Goal: Information Seeking & Learning: Check status

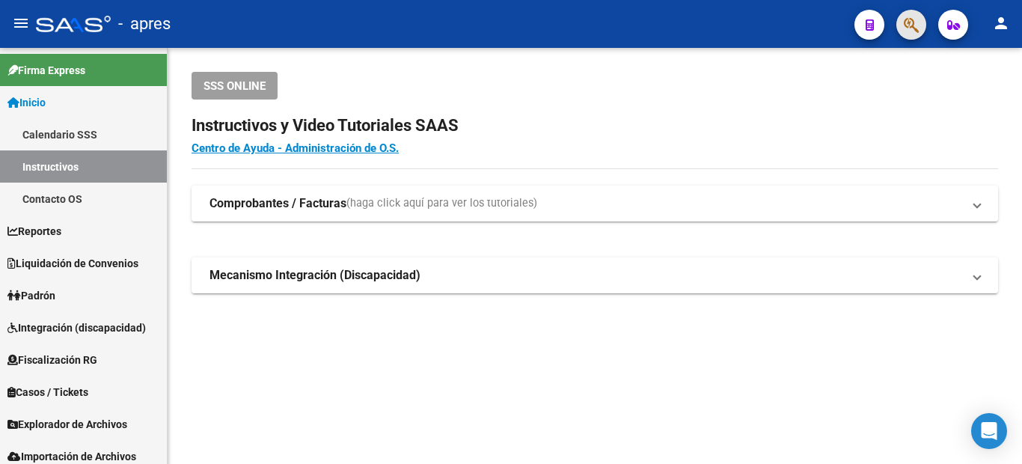
click at [916, 15] on span "button" at bounding box center [911, 25] width 15 height 31
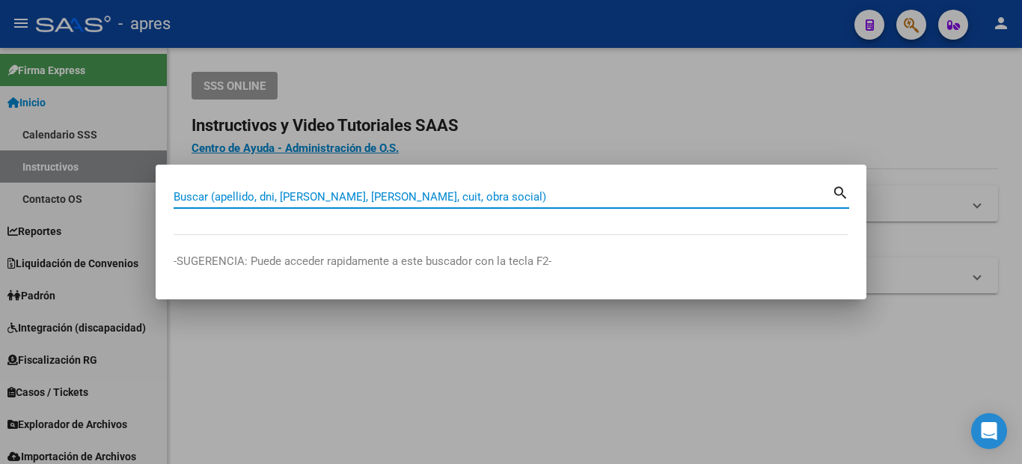
paste input "27375609644"
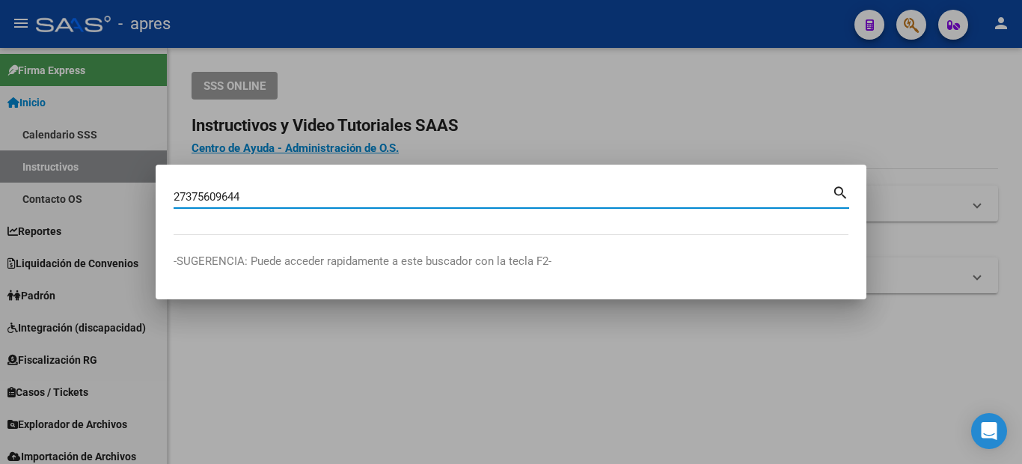
type input "27375609644"
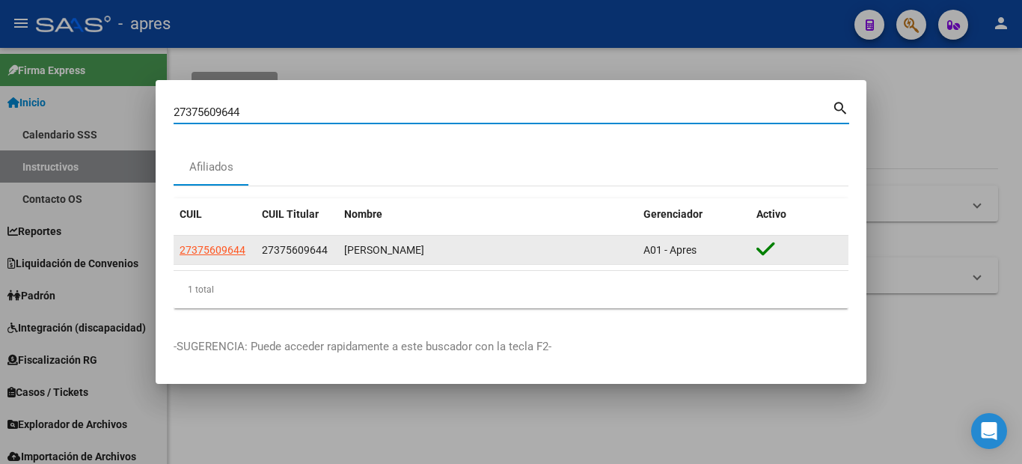
click at [197, 248] on span "27375609644" at bounding box center [213, 250] width 66 height 12
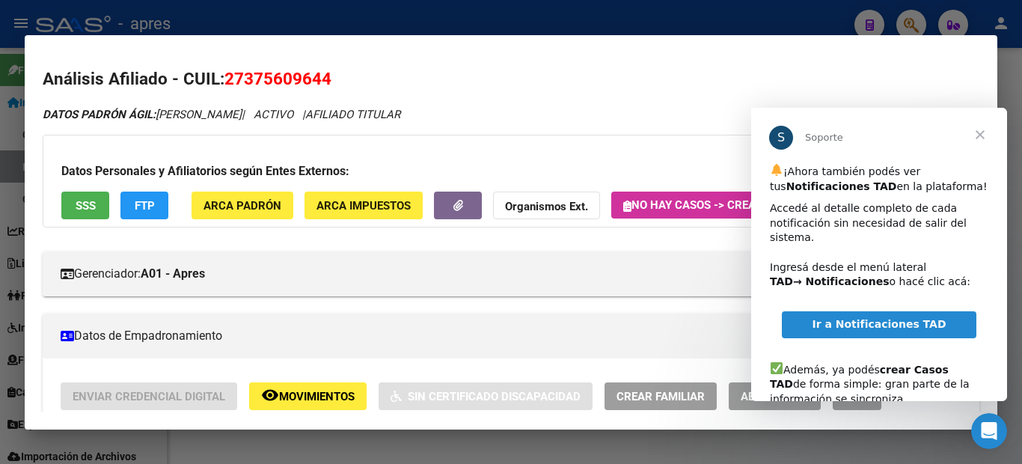
click at [981, 132] on span "Cerrar" at bounding box center [980, 135] width 54 height 54
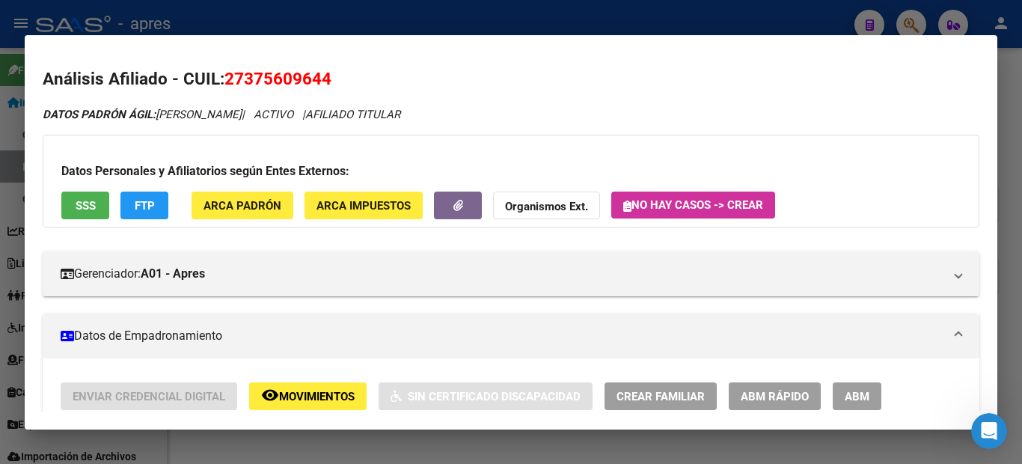
click at [82, 209] on span "SSS" at bounding box center [86, 205] width 20 height 13
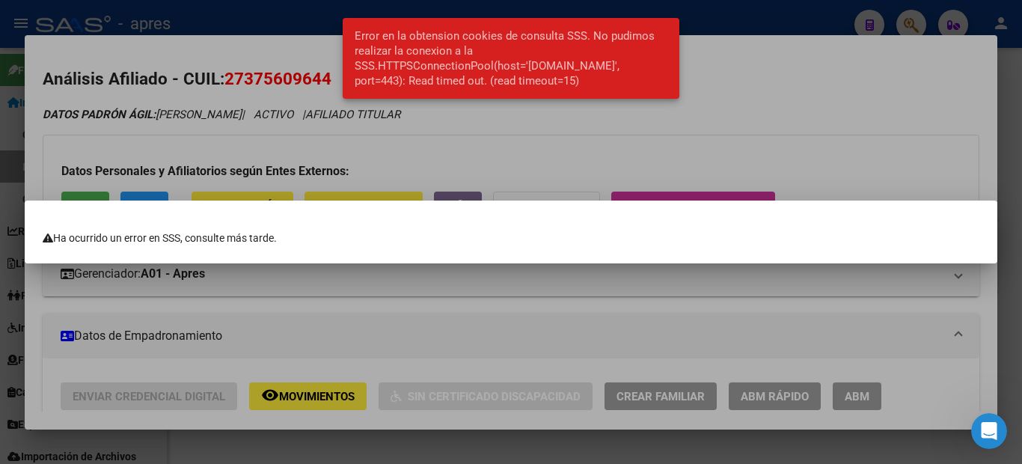
click at [638, 161] on div at bounding box center [511, 232] width 1022 height 464
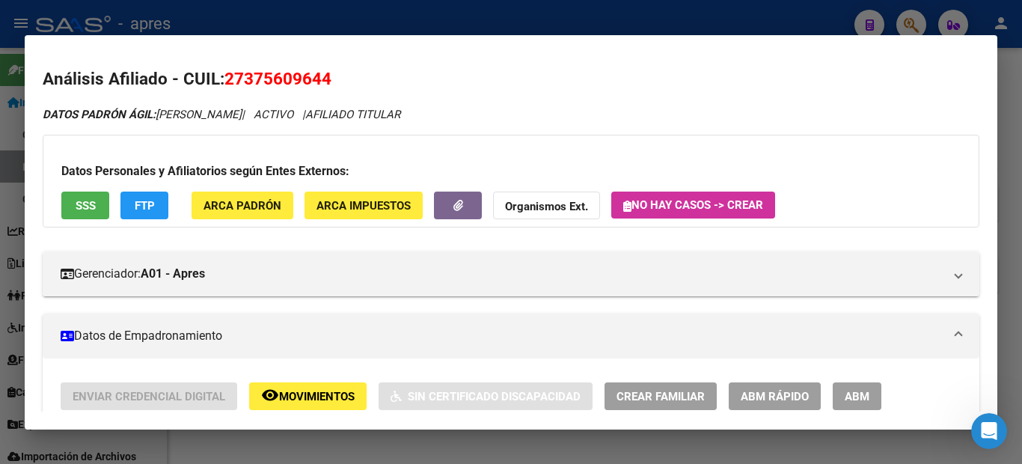
click at [0, 269] on div at bounding box center [511, 232] width 1022 height 464
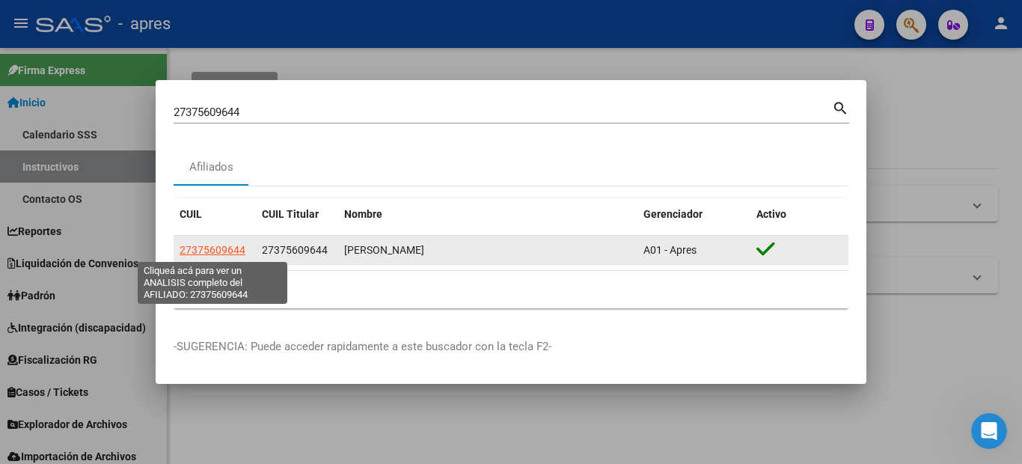
click at [192, 251] on span "27375609644" at bounding box center [213, 250] width 66 height 12
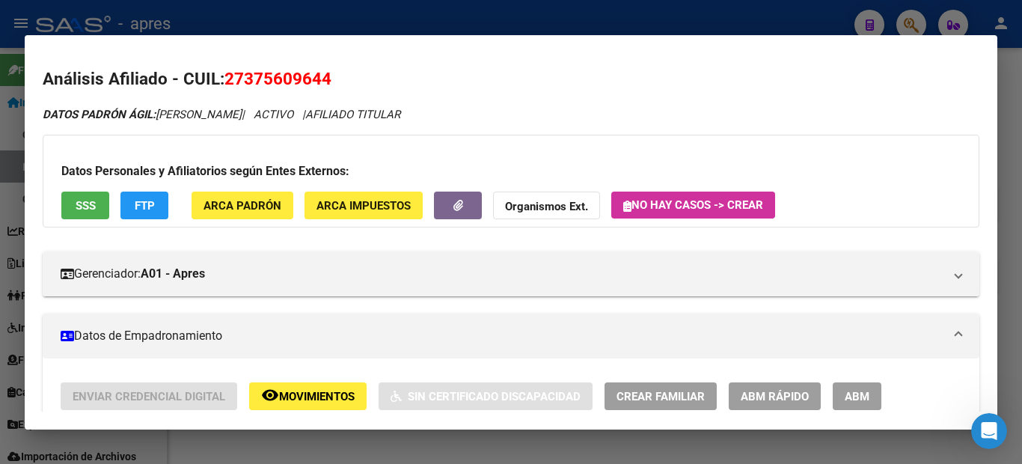
click at [88, 204] on span "SSS" at bounding box center [86, 205] width 20 height 13
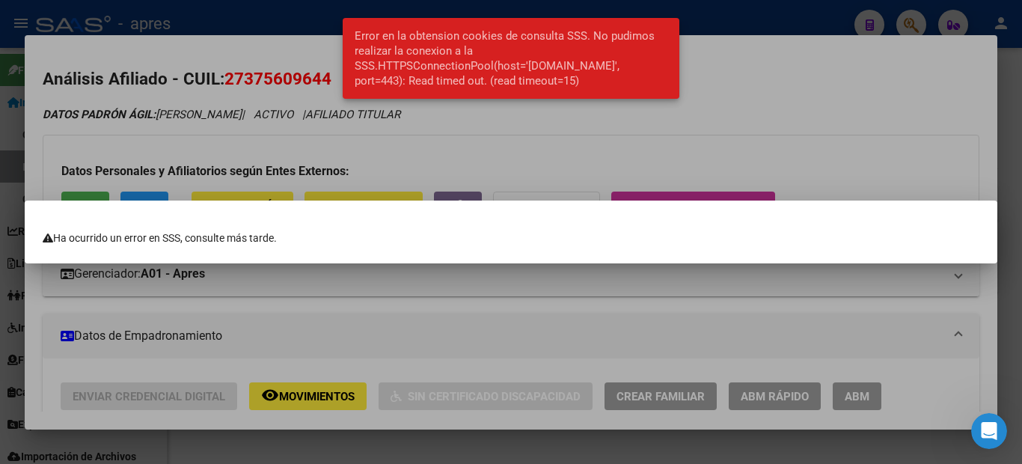
click at [0, 204] on div at bounding box center [511, 232] width 1022 height 464
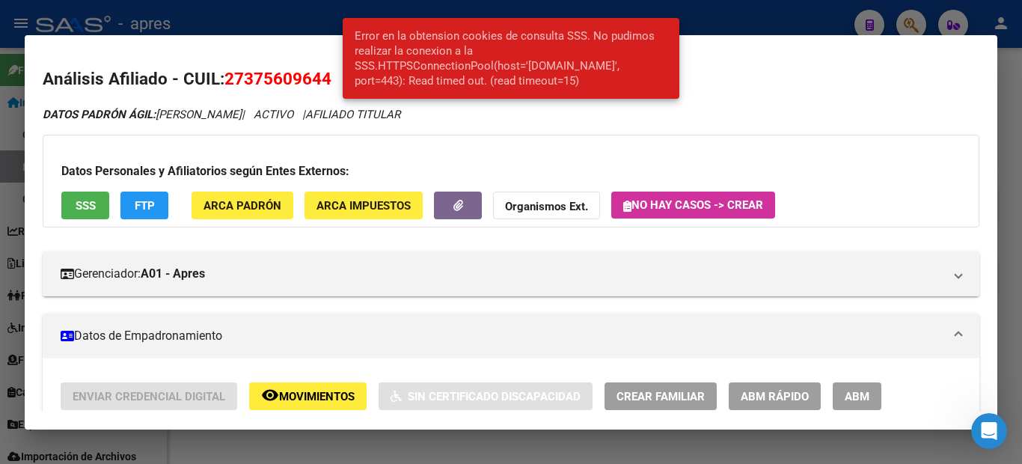
click at [0, 277] on div at bounding box center [511, 232] width 1022 height 464
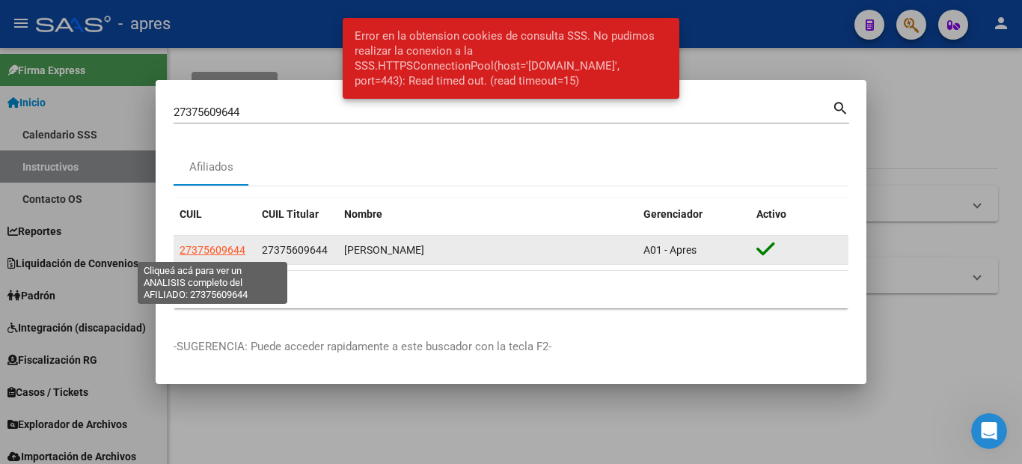
click at [220, 250] on span "27375609644" at bounding box center [213, 250] width 66 height 12
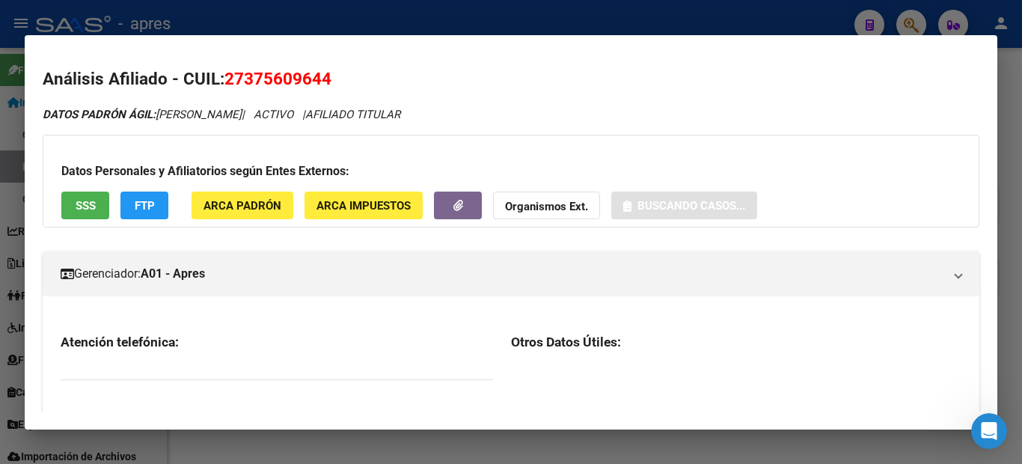
click at [40, 180] on mat-dialog-content "Análisis Afiliado - CUIL: 27375609644 DATOS PADRÓN ÁGIL: [PERSON_NAME] | ACTIVO…" at bounding box center [511, 232] width 973 height 358
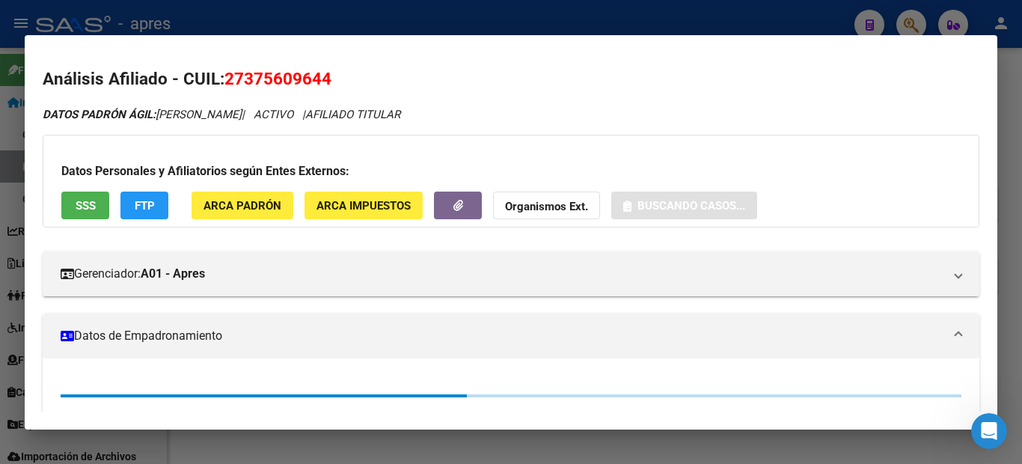
click at [0, 211] on div at bounding box center [511, 232] width 1022 height 464
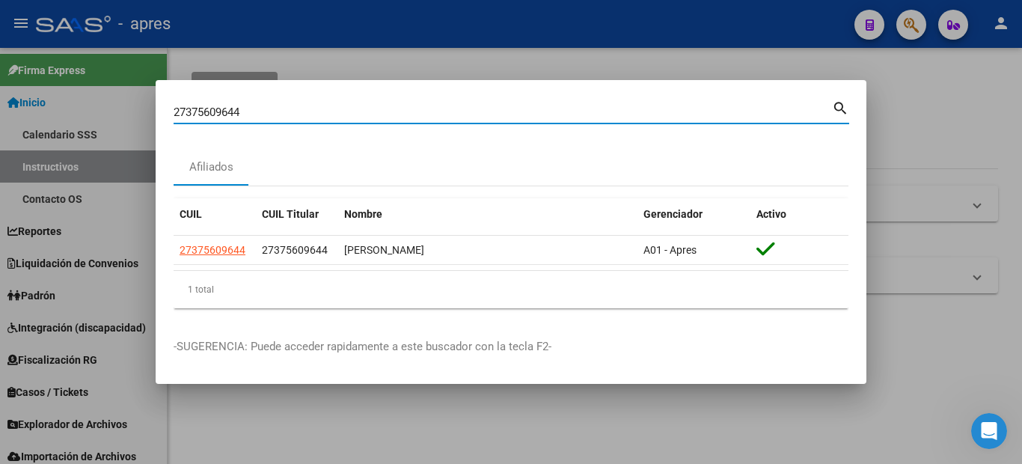
drag, startPoint x: 148, startPoint y: 116, endPoint x: 17, endPoint y: 111, distance: 131.0
click at [25, 114] on div "27375609644 Buscar (apellido, dni, cuil, nro traspaso, cuit, obra social) searc…" at bounding box center [511, 232] width 1022 height 464
